Goal: Task Accomplishment & Management: Manage account settings

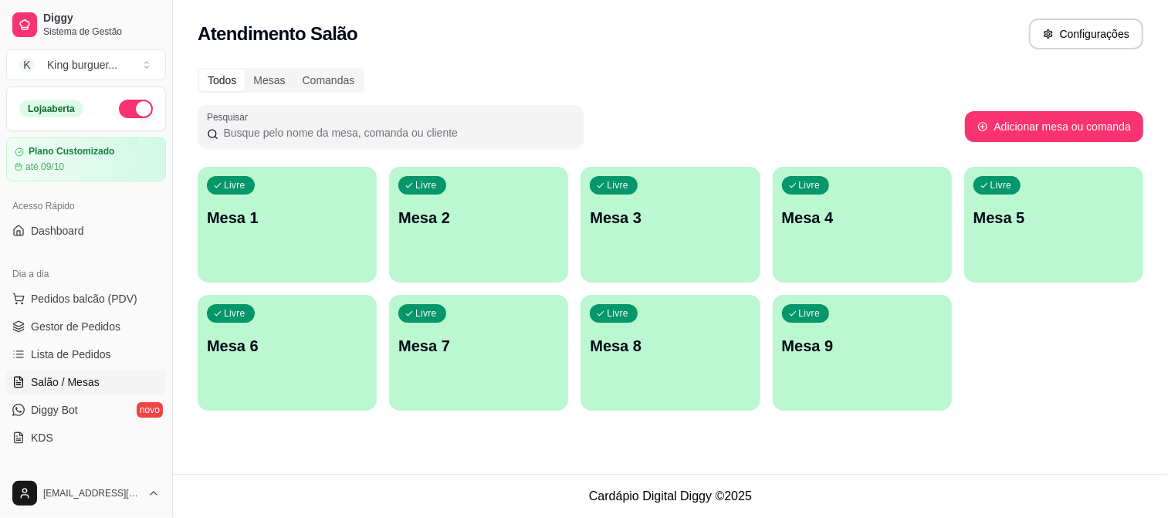
scroll to position [171, 0]
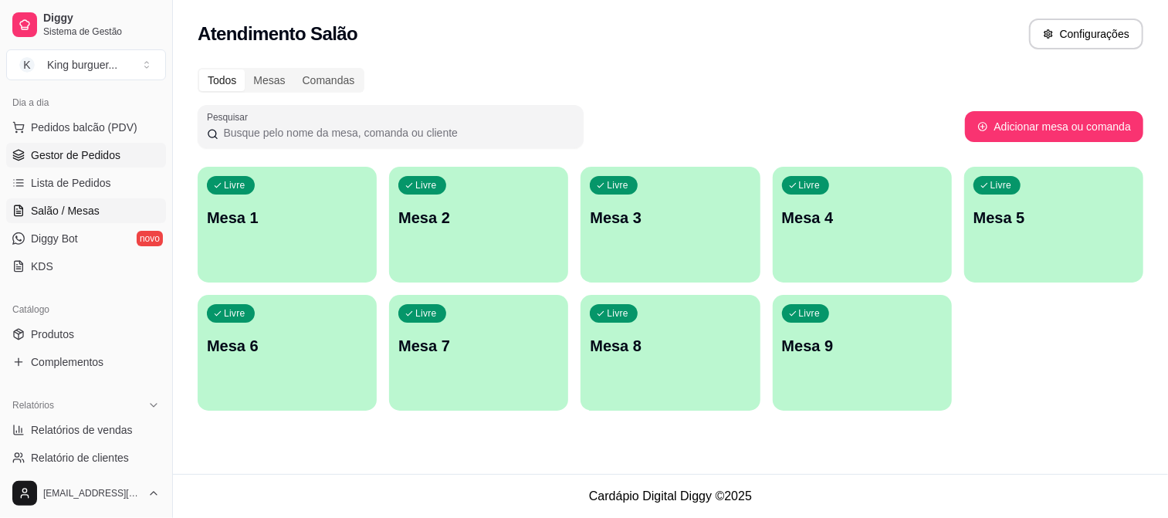
click at [102, 151] on span "Gestor de Pedidos" at bounding box center [76, 155] width 90 height 15
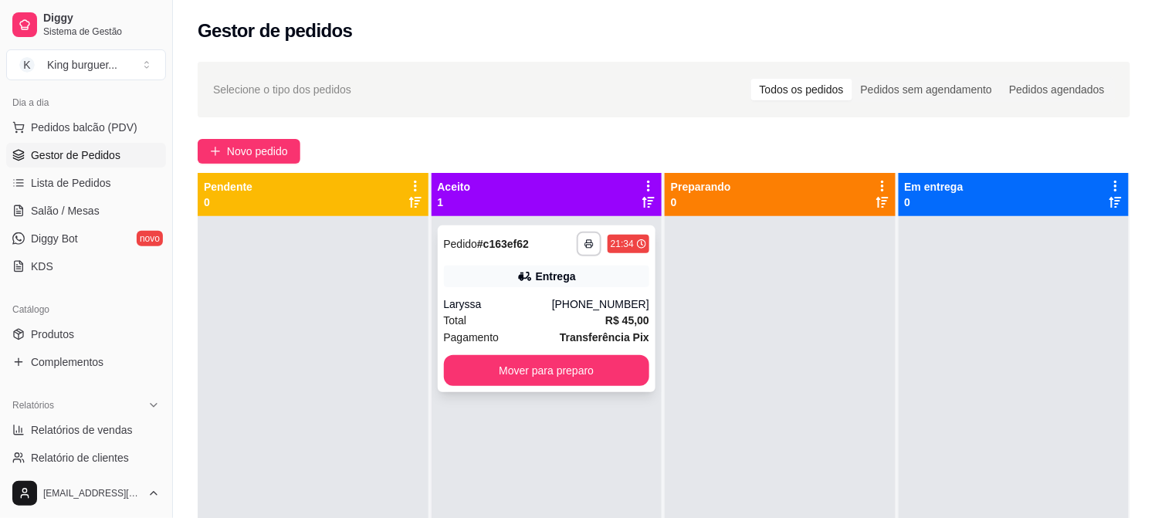
click at [585, 287] on div "Entrega" at bounding box center [547, 277] width 206 height 22
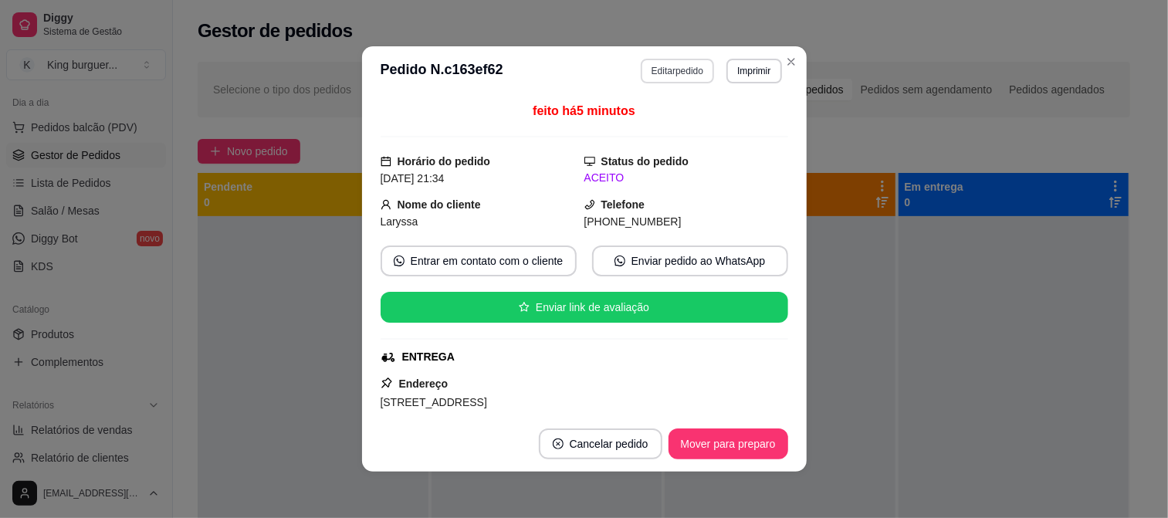
click at [687, 73] on button "Editar pedido" at bounding box center [677, 71] width 73 height 25
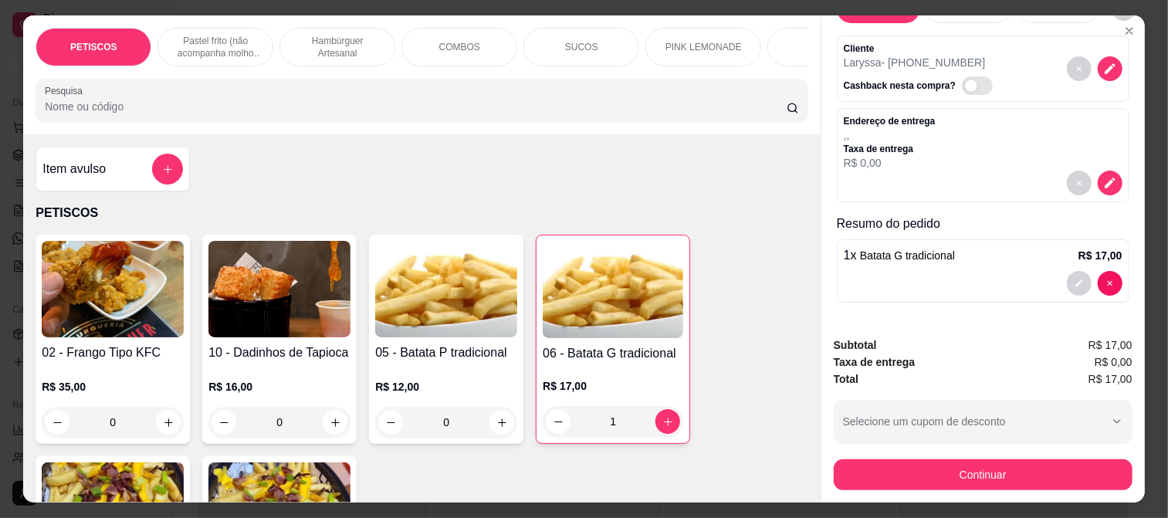
scroll to position [56, 0]
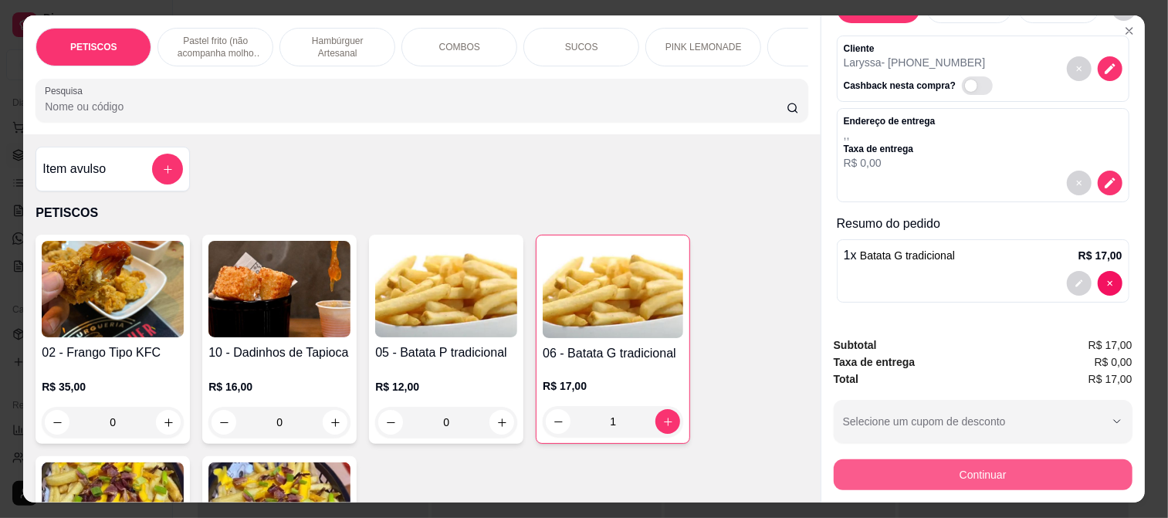
click at [999, 464] on button "Continuar" at bounding box center [983, 474] width 299 height 31
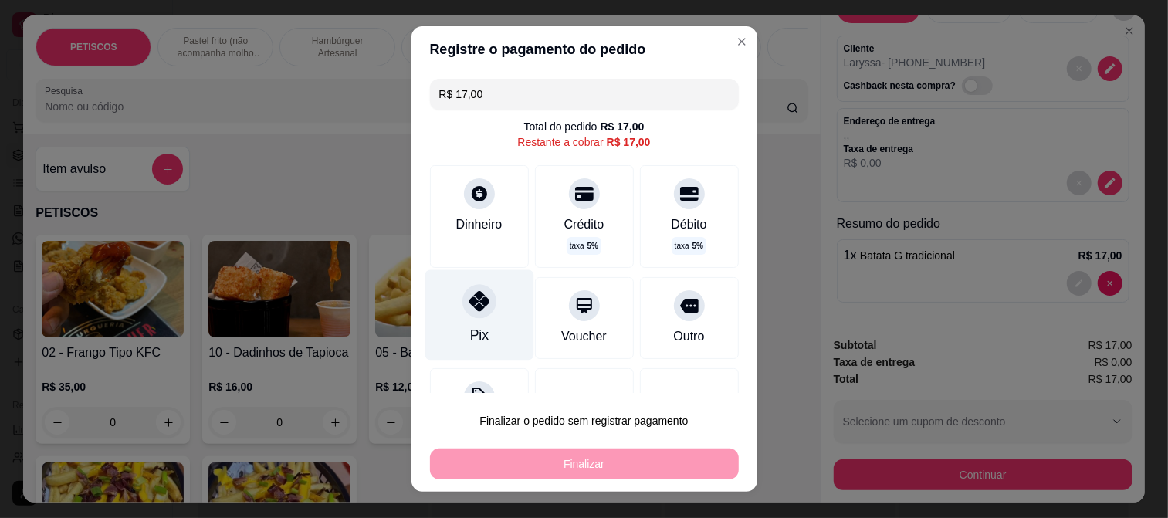
click at [473, 303] on icon at bounding box center [479, 301] width 20 height 20
type input "R$ 0,00"
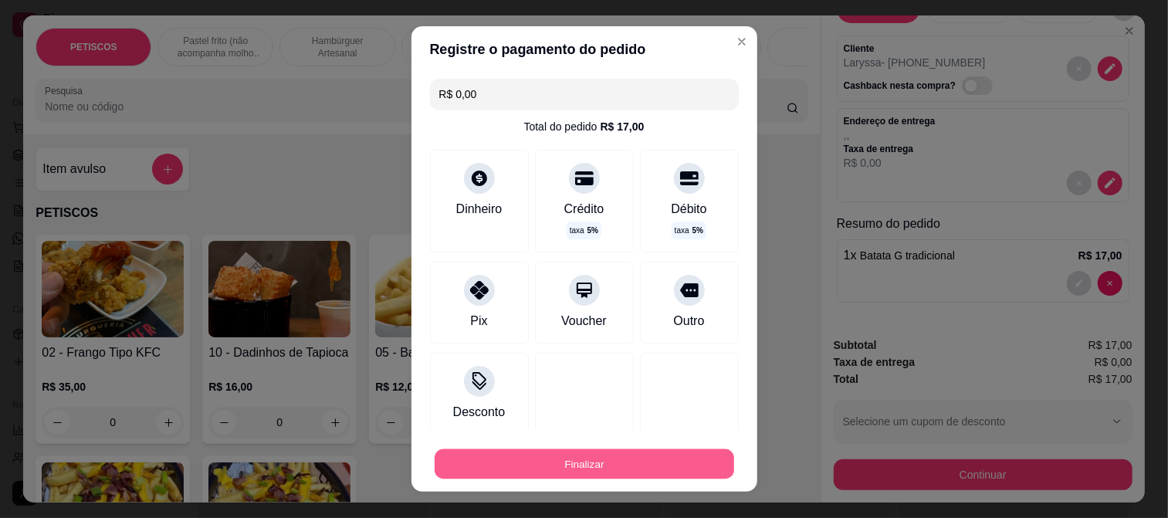
click at [531, 467] on button "Finalizar" at bounding box center [585, 464] width 300 height 30
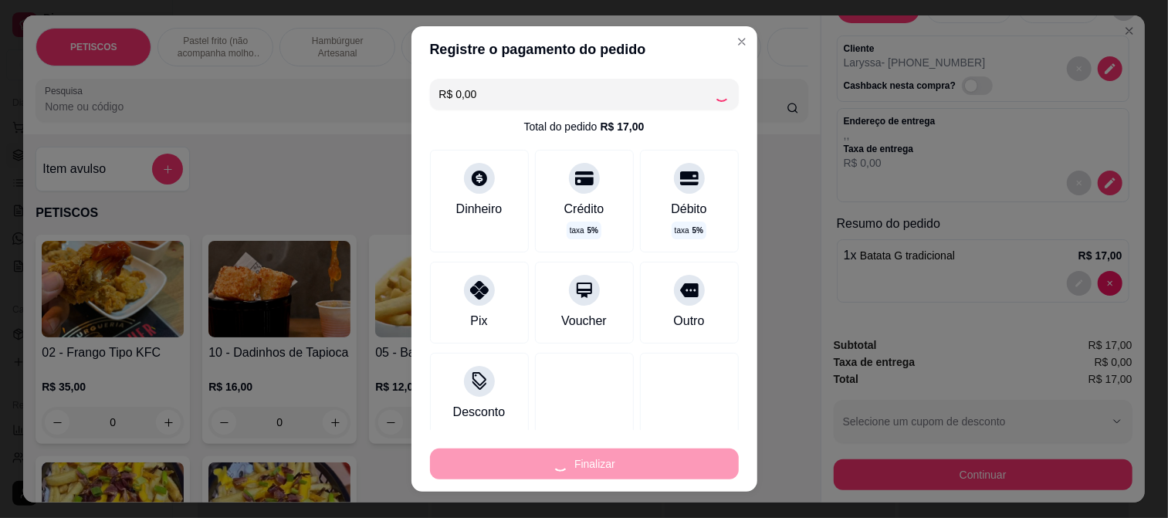
type input "0"
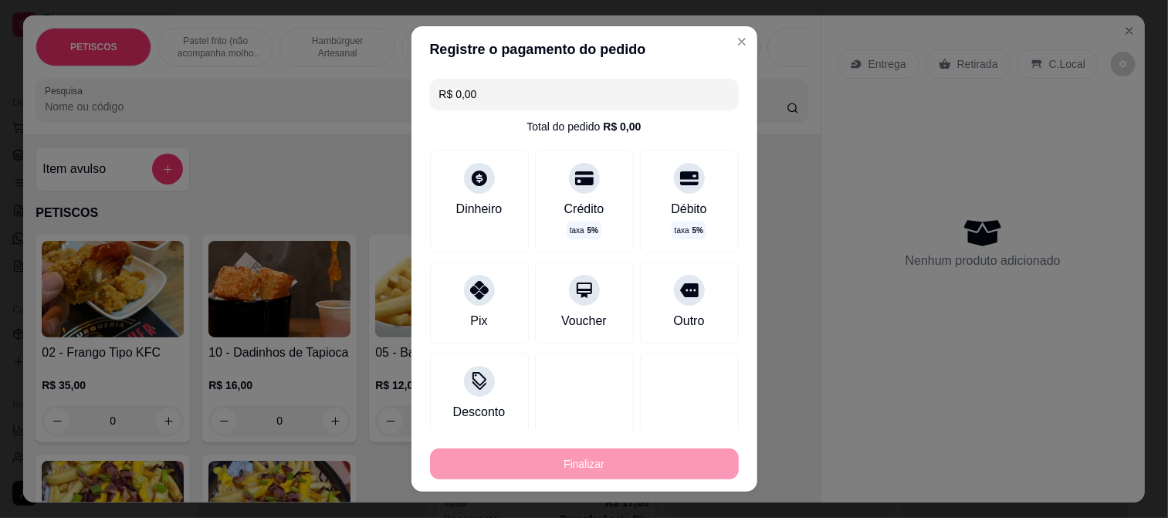
type input "-R$ 17,00"
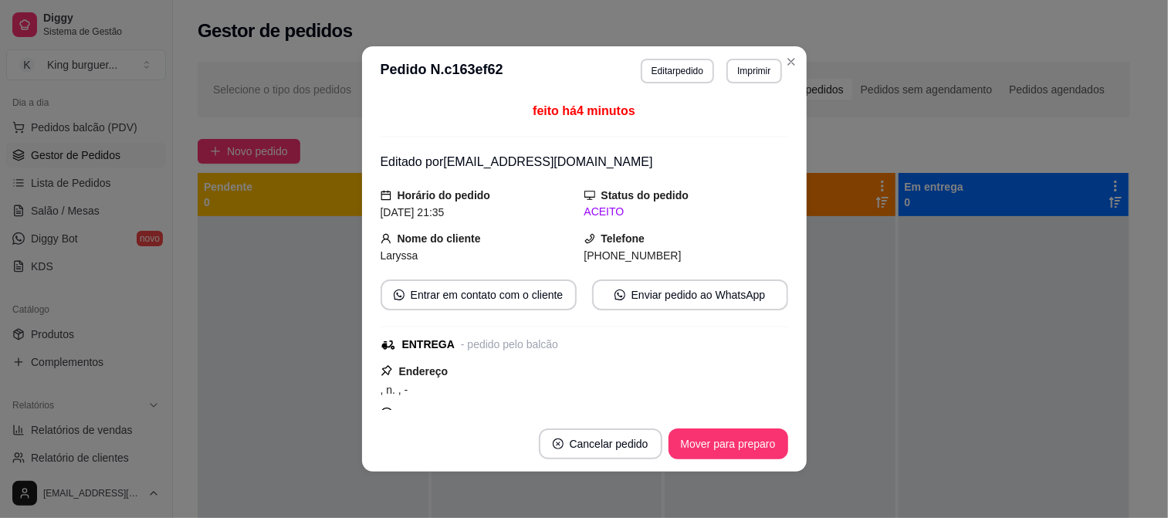
click at [760, 465] on footer "Cancelar pedido Mover para preparo" at bounding box center [584, 444] width 445 height 56
click at [766, 449] on button "Mover para preparo" at bounding box center [729, 444] width 120 height 31
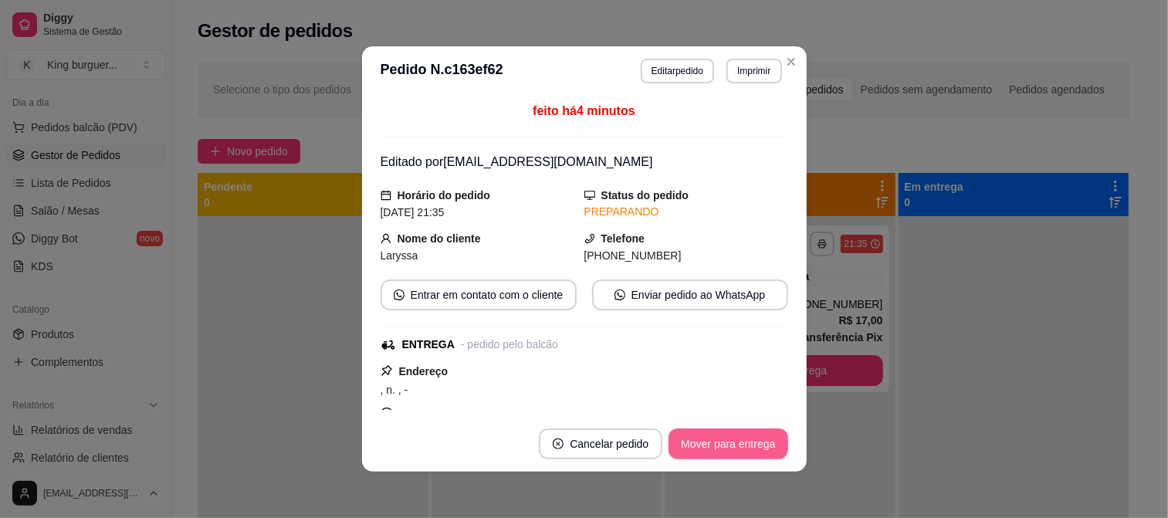
click at [776, 444] on button "Mover para entrega" at bounding box center [728, 444] width 119 height 31
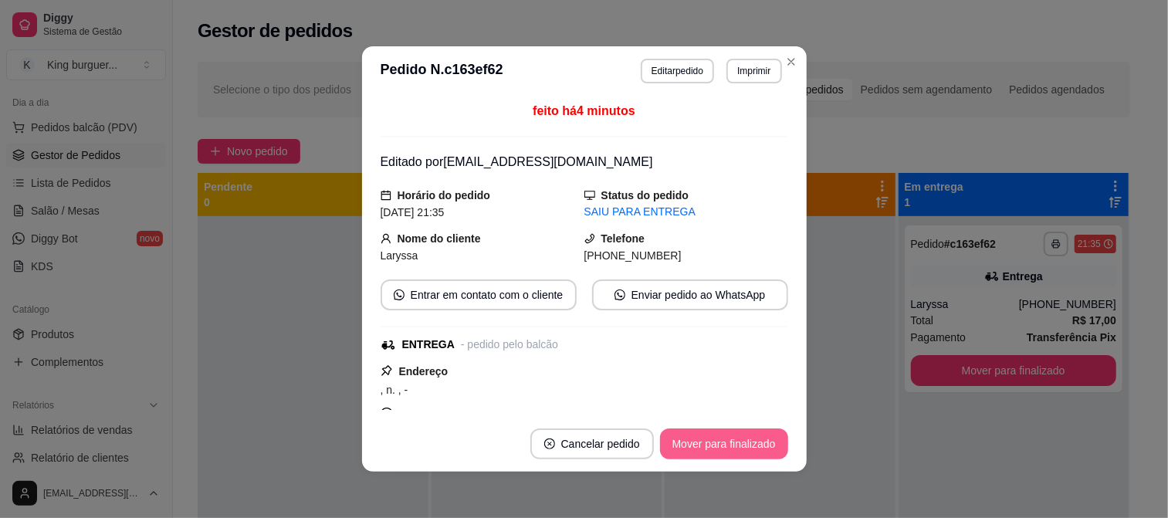
click at [776, 445] on button "Mover para finalizado" at bounding box center [724, 444] width 128 height 31
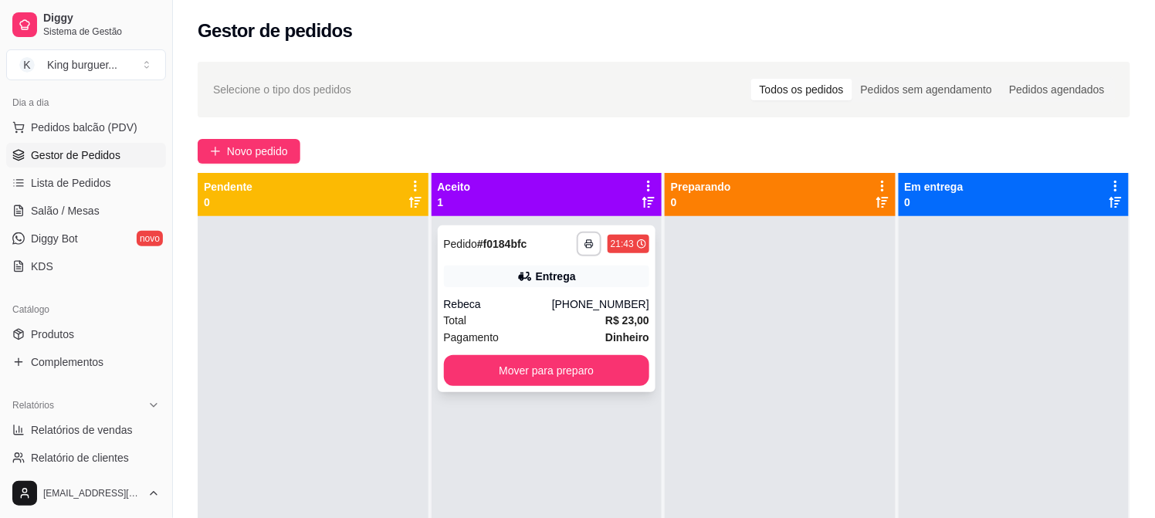
click at [604, 279] on div "Entrega" at bounding box center [547, 277] width 206 height 22
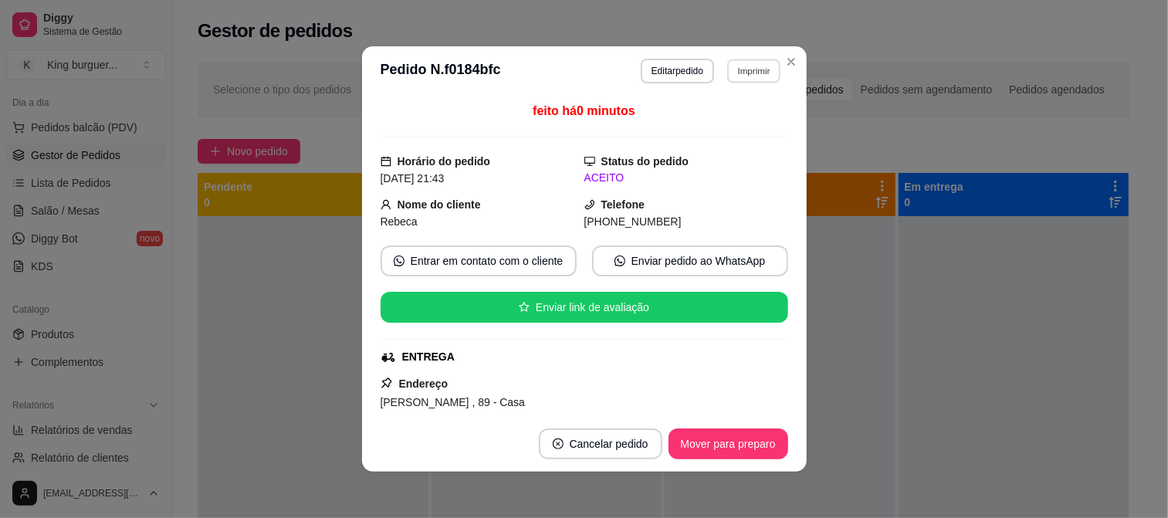
click at [750, 70] on button "Imprimir" at bounding box center [753, 71] width 53 height 24
click at [723, 129] on button "IMPRESSORA" at bounding box center [721, 126] width 112 height 25
